Goal: Information Seeking & Learning: Learn about a topic

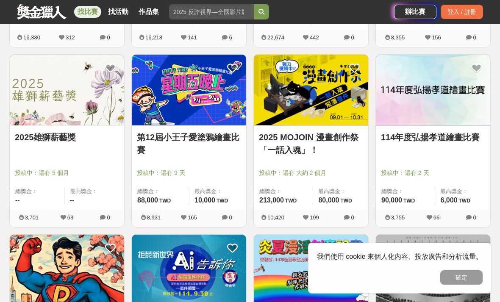
scroll to position [673, 0]
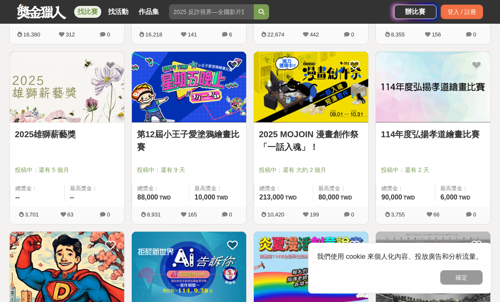
click at [450, 121] on img at bounding box center [433, 87] width 114 height 71
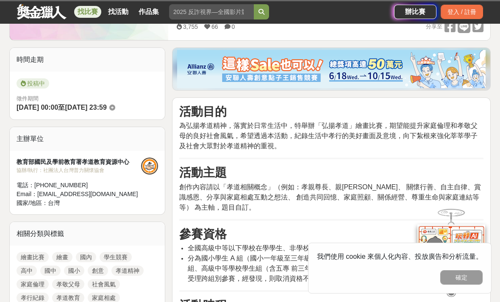
scroll to position [200, 0]
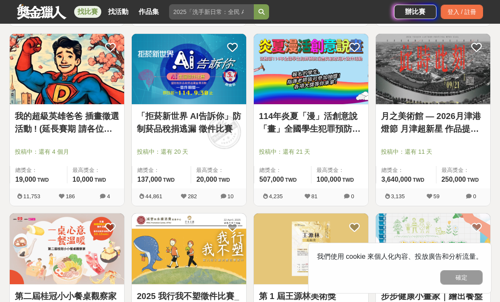
scroll to position [871, 0]
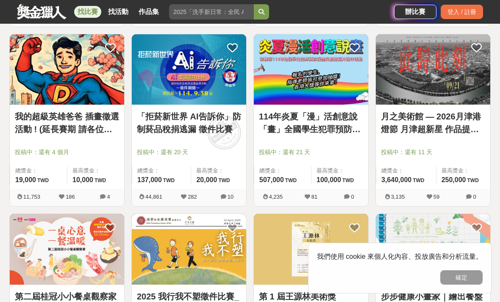
click at [318, 232] on img at bounding box center [311, 249] width 114 height 71
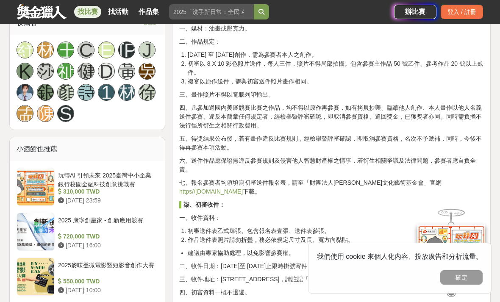
scroll to position [538, 0]
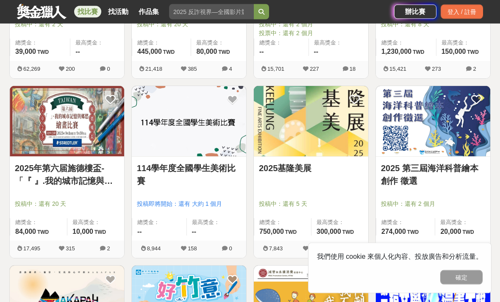
scroll to position [284, 0]
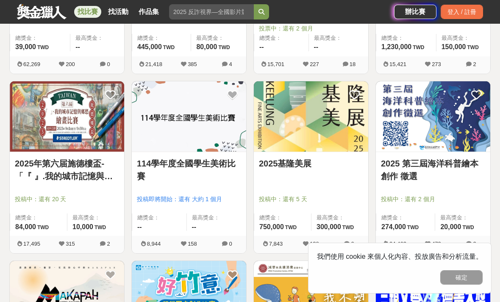
click at [214, 145] on img at bounding box center [189, 116] width 114 height 71
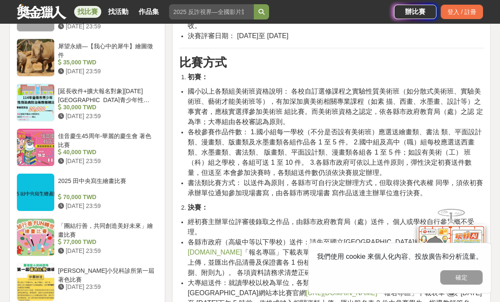
click at [127, 186] on div "2025 田中央寫生繪畫比賽" at bounding box center [106, 185] width 97 height 16
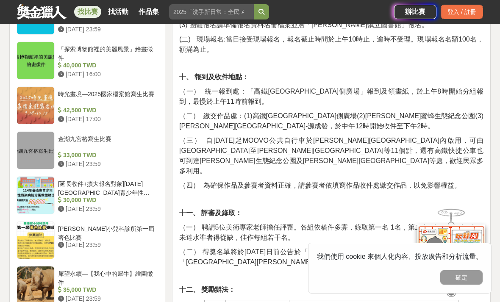
scroll to position [930, 0]
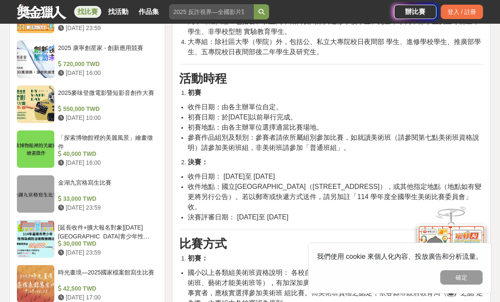
scroll to position [745, 0]
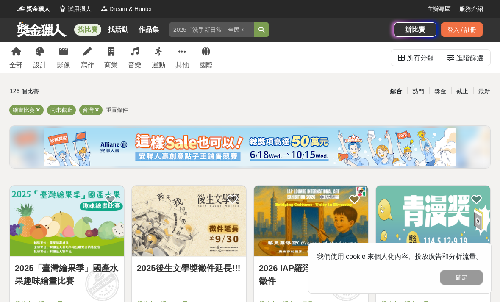
click at [99, 108] on icon at bounding box center [97, 110] width 4 height 6
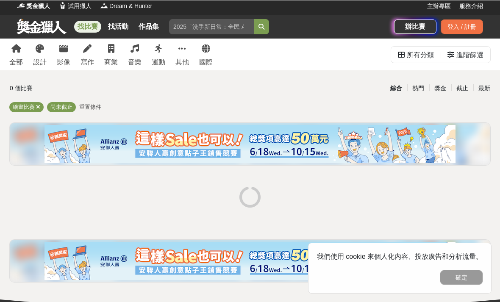
scroll to position [2, 0]
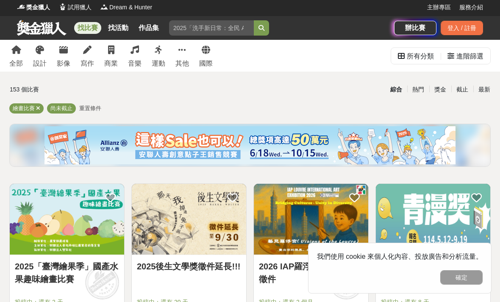
click at [98, 107] on span "重置條件" at bounding box center [90, 108] width 22 height 6
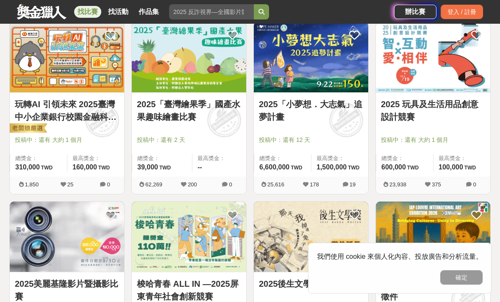
scroll to position [704, 0]
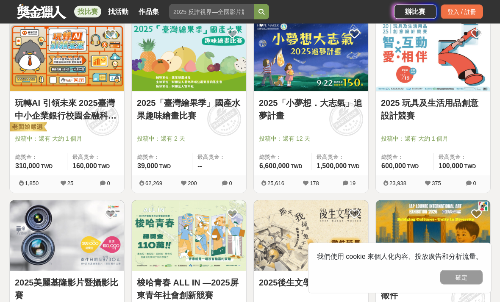
click at [323, 159] on span "最高獎金：" at bounding box center [339, 157] width 47 height 8
click at [327, 76] on img at bounding box center [311, 56] width 114 height 71
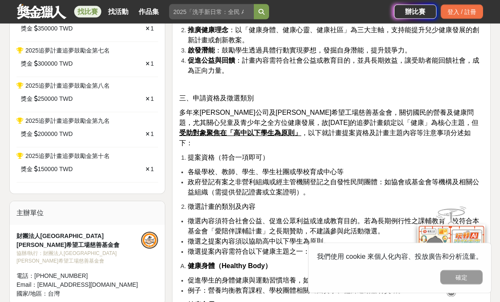
scroll to position [559, 0]
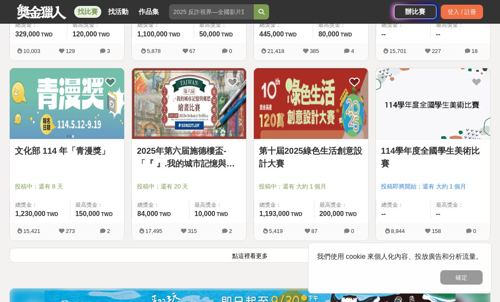
scroll to position [1025, 0]
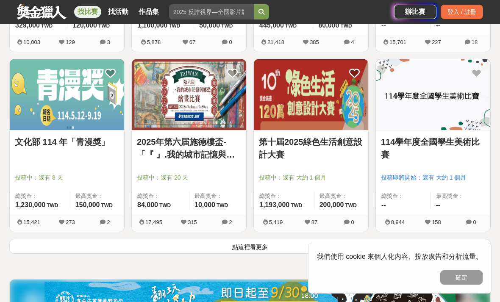
click at [256, 249] on button "點這裡看更多" at bounding box center [249, 246] width 481 height 15
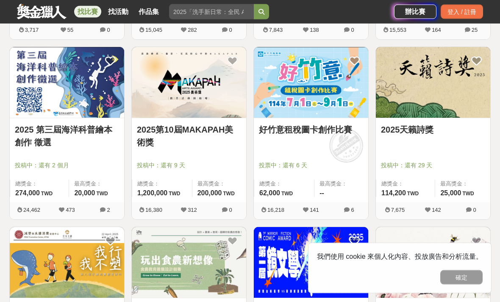
scroll to position [1397, 0]
click at [216, 149] on link "2025第10屆MAKAPAH美術獎" at bounding box center [189, 135] width 104 height 25
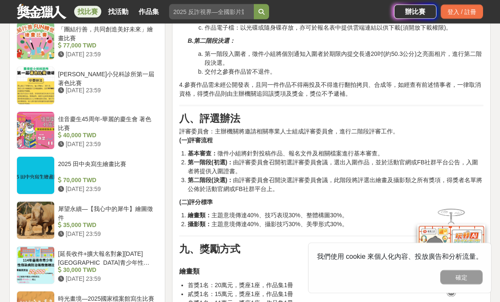
scroll to position [1188, 0]
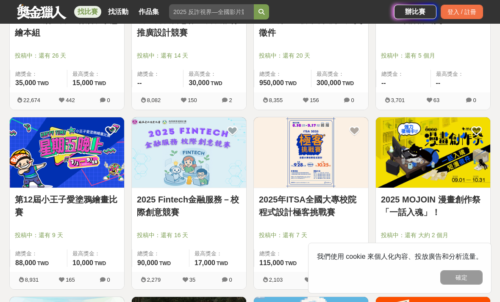
scroll to position [1688, 0]
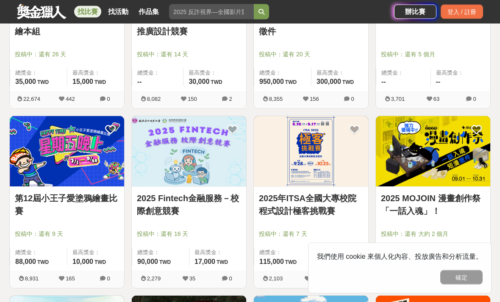
click at [463, 53] on span "投稿中：還有 5 個月" at bounding box center [433, 54] width 104 height 9
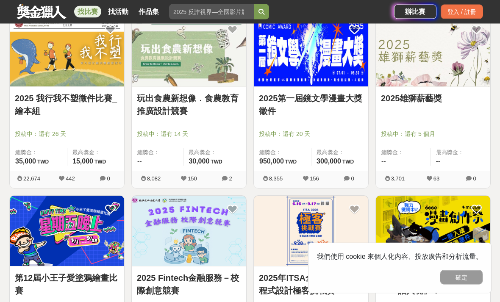
scroll to position [1602, 0]
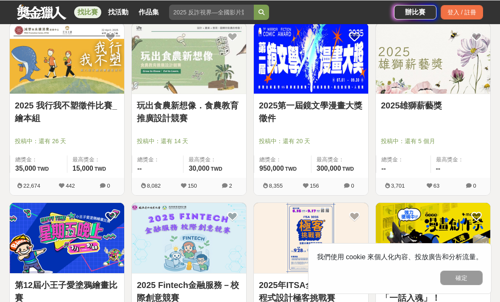
click at [433, 91] on img at bounding box center [433, 57] width 114 height 71
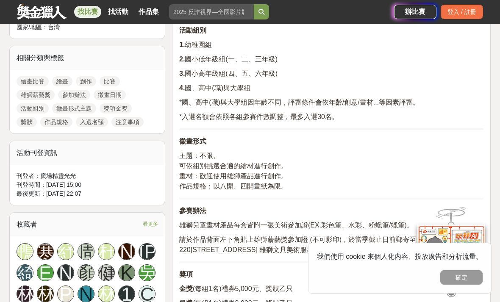
scroll to position [413, 0]
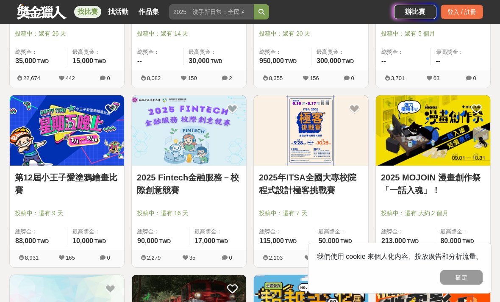
scroll to position [1714, 0]
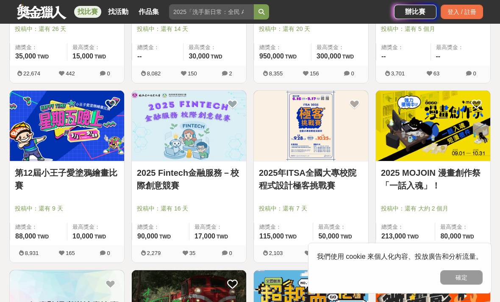
click at [99, 161] on img at bounding box center [67, 126] width 114 height 71
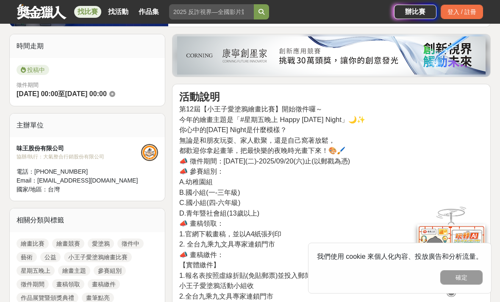
scroll to position [299, 0]
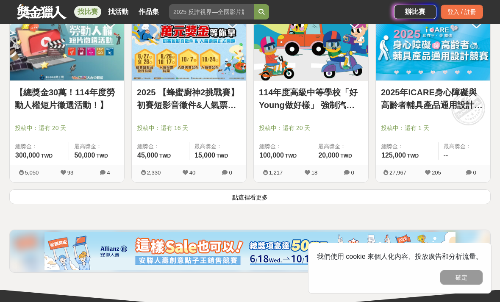
scroll to position [2151, 0]
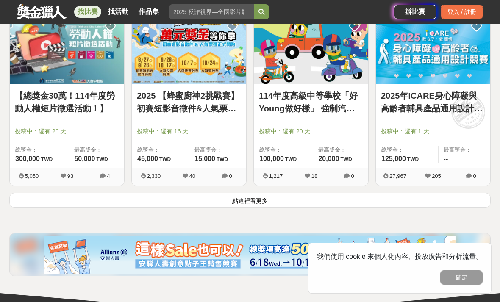
click at [249, 200] on button "點這裡看更多" at bounding box center [249, 200] width 481 height 15
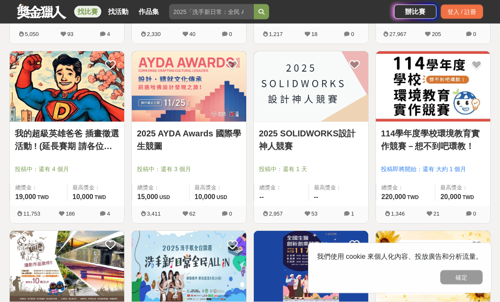
scroll to position [2294, 0]
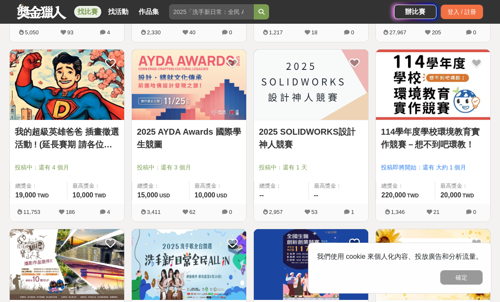
click at [210, 131] on link "2025 AYDA Awards 國際學生競圖" at bounding box center [189, 137] width 104 height 25
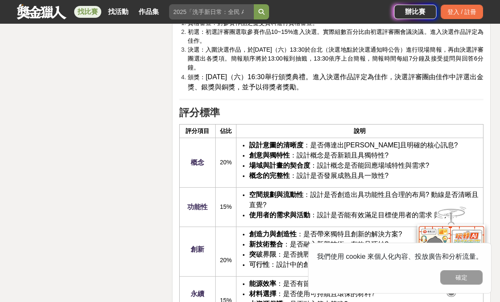
scroll to position [1411, 0]
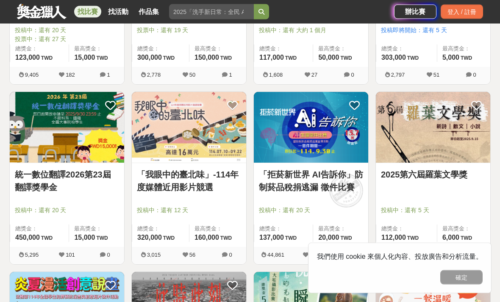
scroll to position [2611, 0]
click at [89, 169] on link "統一數位翻譯2026第23屆翻譯獎學金" at bounding box center [67, 180] width 104 height 25
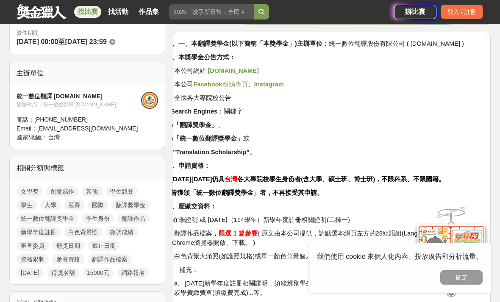
scroll to position [253, 0]
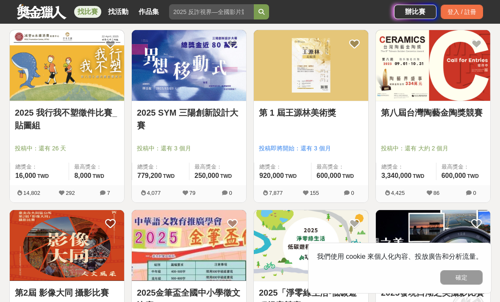
scroll to position [3032, 0]
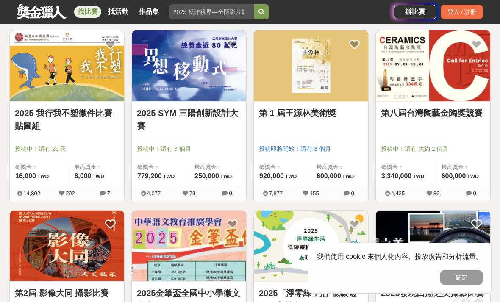
click at [313, 85] on img at bounding box center [311, 65] width 114 height 71
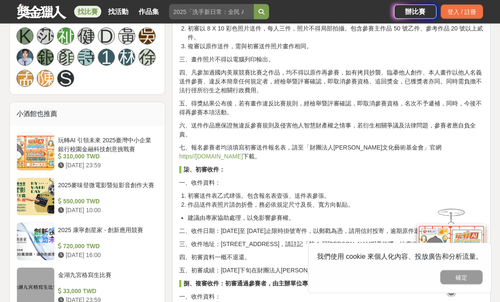
scroll to position [603, 0]
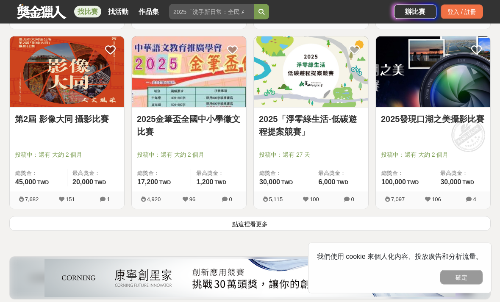
scroll to position [3206, 0]
click at [236, 229] on button "點這裡看更多" at bounding box center [249, 223] width 481 height 15
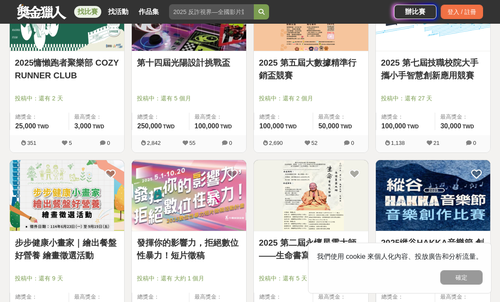
scroll to position [3525, 0]
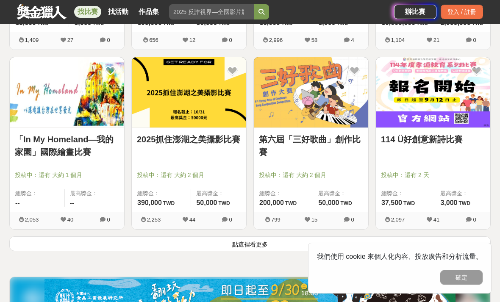
click at [210, 247] on button "點這裡看更多" at bounding box center [249, 243] width 481 height 15
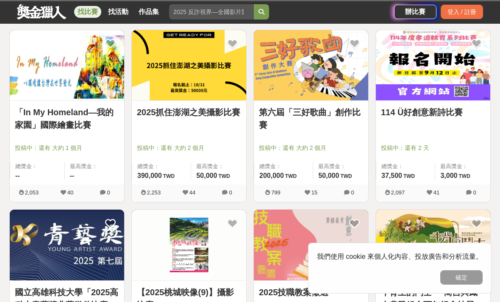
scroll to position [3233, 0]
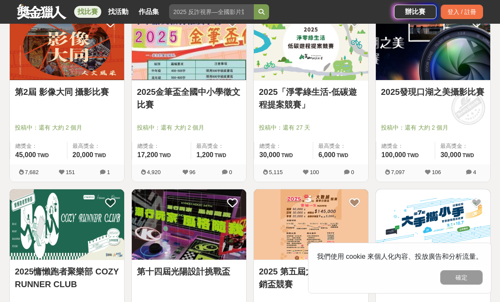
scroll to position [2178, 0]
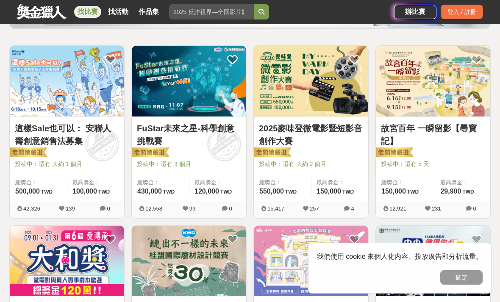
scroll to position [29, 0]
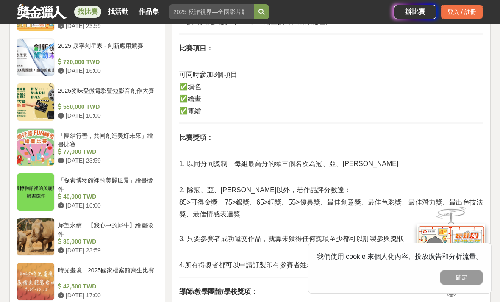
scroll to position [663, 0]
